Goal: Find specific page/section: Find specific page/section

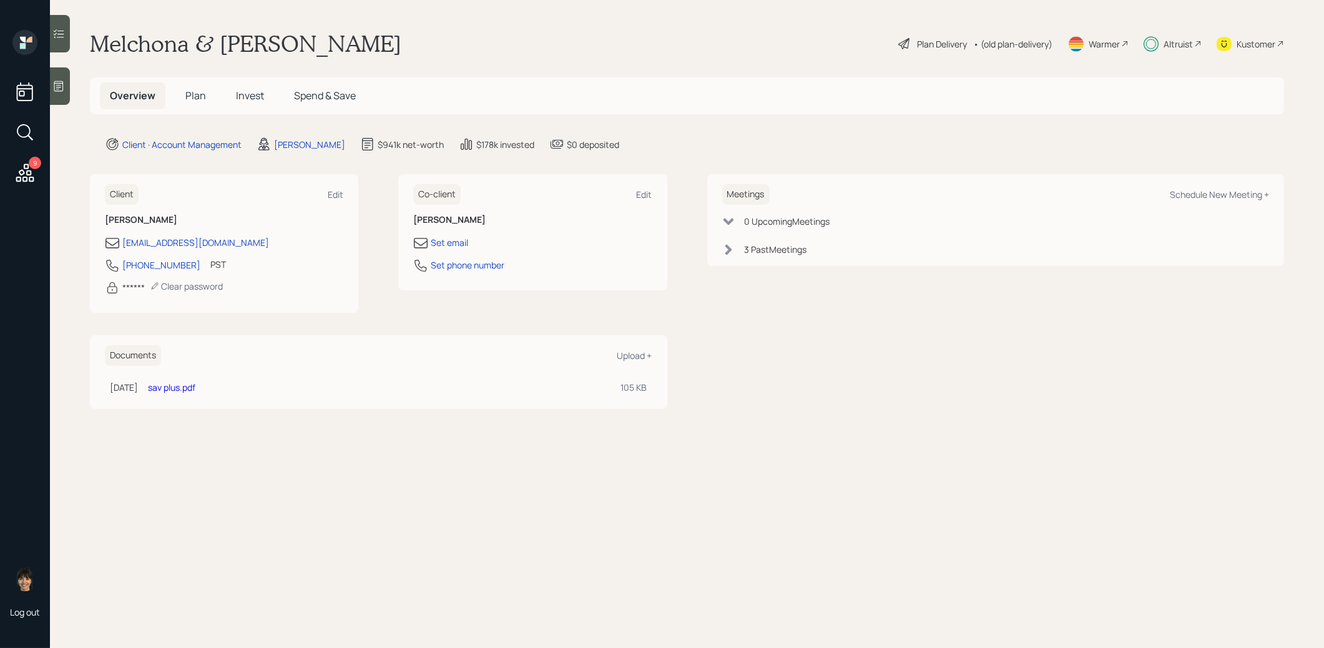
click at [197, 97] on span "Plan" at bounding box center [195, 96] width 21 height 14
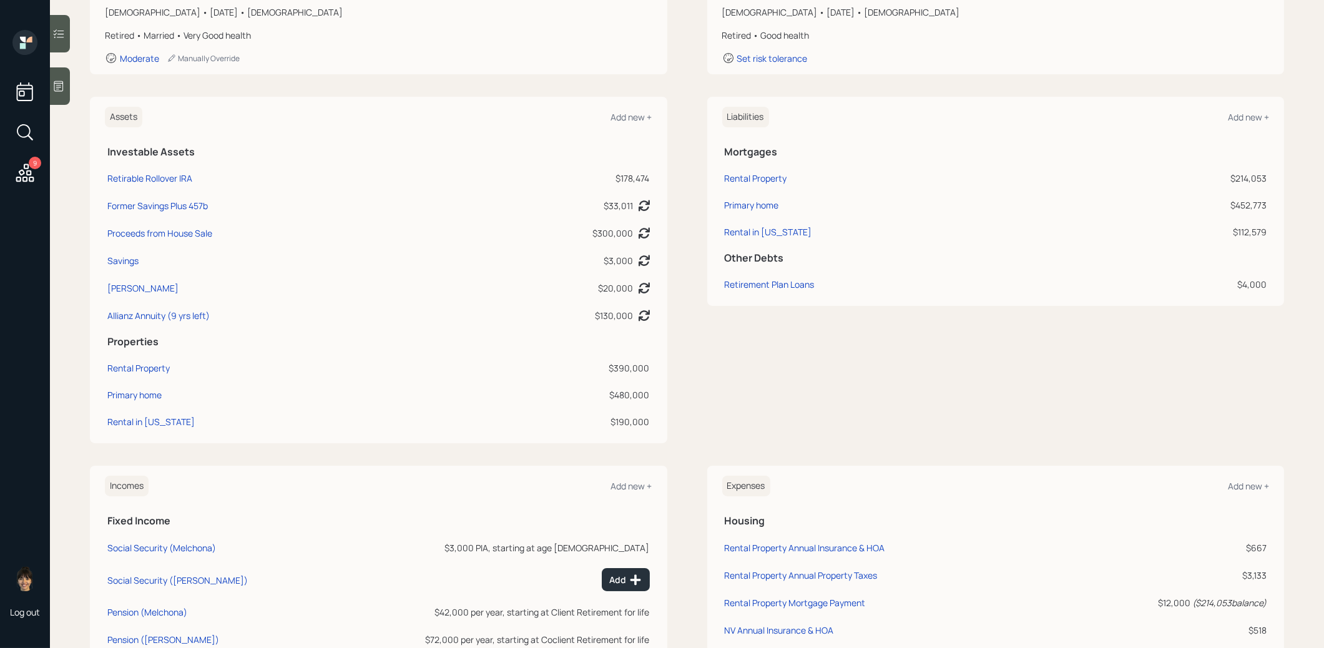
scroll to position [231, 0]
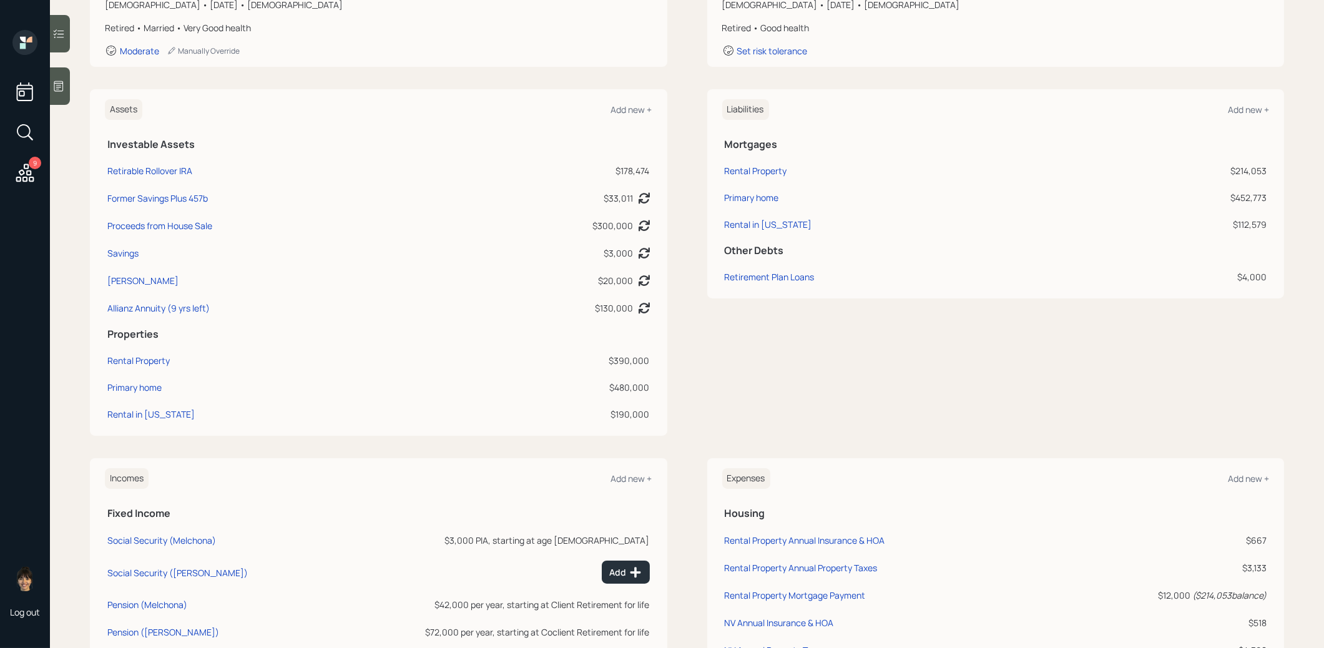
click at [26, 135] on icon at bounding box center [25, 132] width 22 height 22
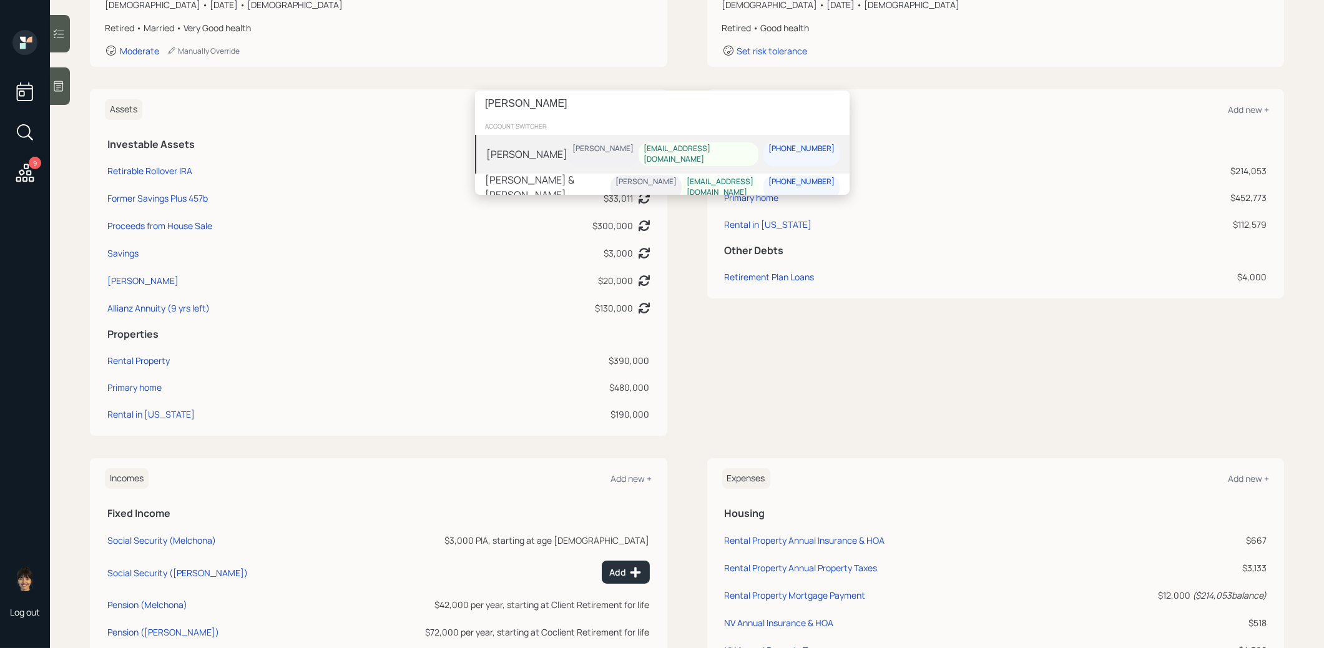
type input "robin loga"
click at [500, 149] on div "[PERSON_NAME]" at bounding box center [526, 154] width 81 height 15
